Goal: Information Seeking & Learning: Check status

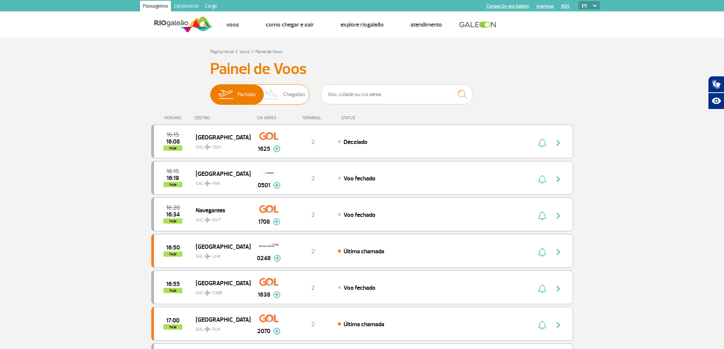
click at [288, 96] on span "Chegadas" at bounding box center [294, 95] width 22 height 20
click at [210, 91] on input "Partidas Chegadas" at bounding box center [210, 91] width 0 height 0
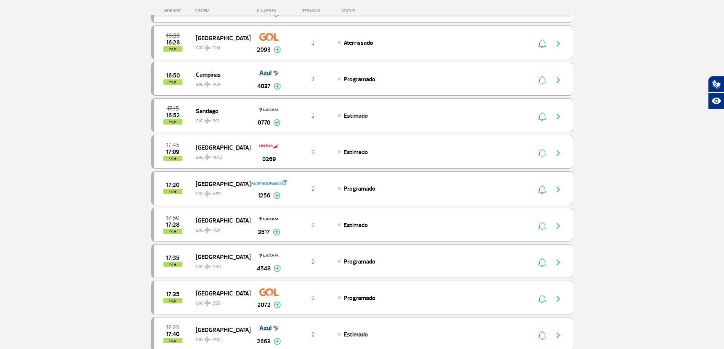
scroll to position [228, 0]
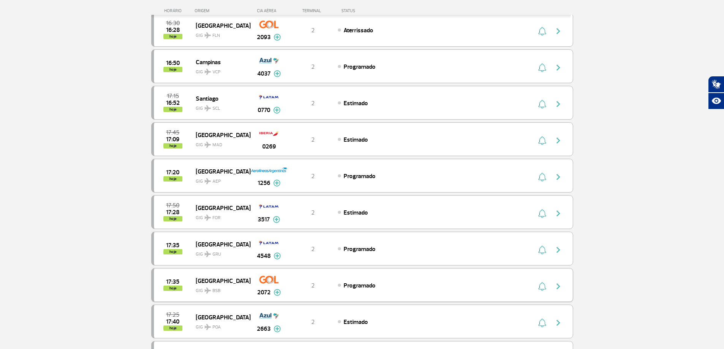
click at [346, 291] on div "17:35 hoje Brasília GIG BSB 2072 2 Programado Parcerias: Air France 1974 COPA A…" at bounding box center [362, 285] width 422 height 34
click at [186, 285] on div "17:35 hoje" at bounding box center [175, 285] width 42 height 12
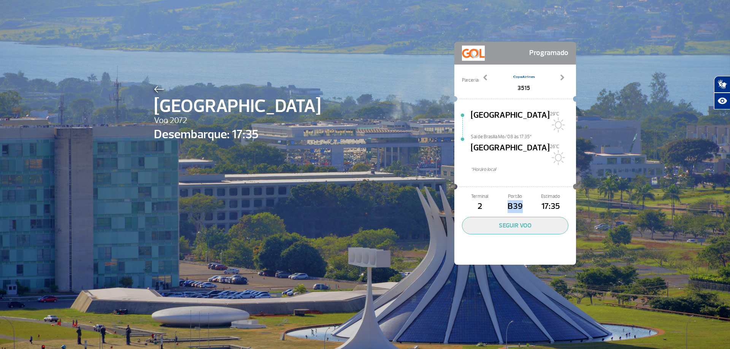
drag, startPoint x: 505, startPoint y: 186, endPoint x: 526, endPoint y: 189, distance: 21.1
click at [526, 200] on span "B39" at bounding box center [514, 206] width 35 height 13
